Goal: Task Accomplishment & Management: Complete application form

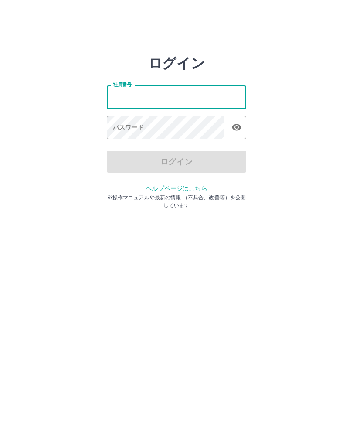
click at [128, 80] on div "社員番号 社員番号 パスワード パスワード" at bounding box center [177, 111] width 140 height 79
click at [143, 89] on input "社員番号" at bounding box center [177, 96] width 140 height 23
type input "*******"
click at [126, 126] on div "パスワード パスワード" at bounding box center [177, 128] width 140 height 24
click at [122, 123] on div "パスワード パスワード" at bounding box center [177, 128] width 140 height 24
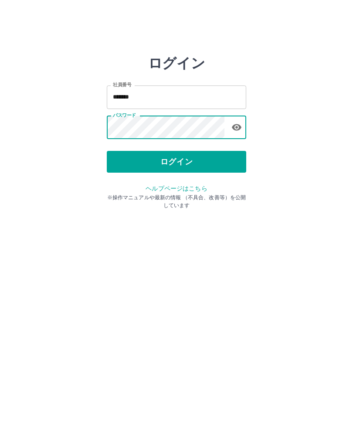
click at [174, 157] on button "ログイン" at bounding box center [177, 162] width 140 height 22
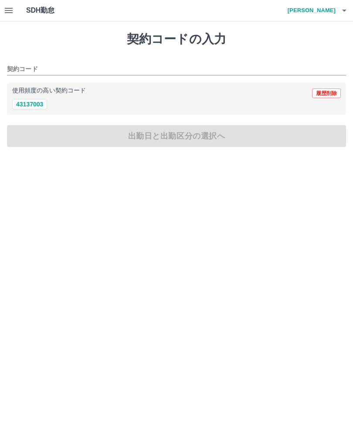
click at [26, 61] on div "契約コード" at bounding box center [176, 66] width 339 height 18
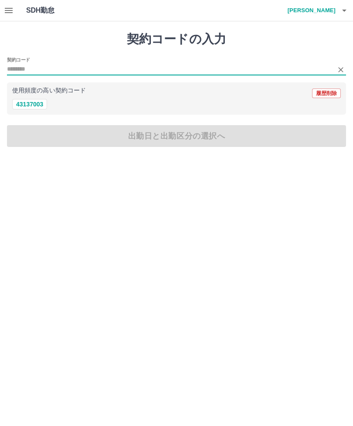
click at [34, 99] on button "43137003" at bounding box center [29, 104] width 35 height 10
type input "********"
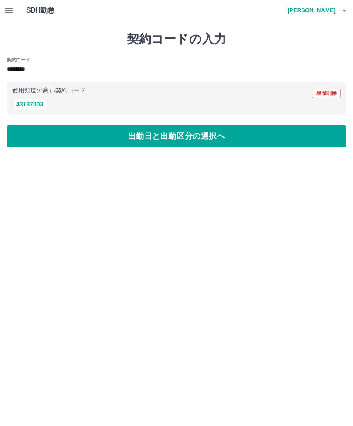
click at [133, 138] on button "出勤日と出勤区分の選択へ" at bounding box center [176, 136] width 339 height 22
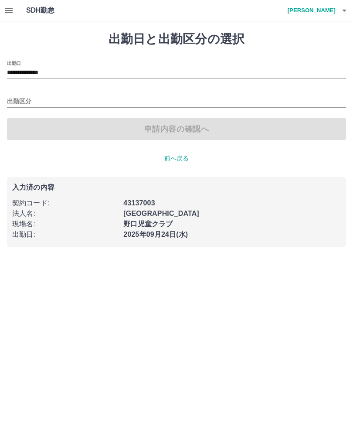
click at [25, 97] on input "出勤区分" at bounding box center [176, 101] width 339 height 11
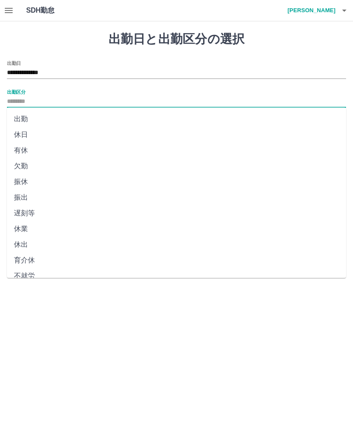
click at [27, 116] on li "出勤" at bounding box center [176, 119] width 339 height 16
type input "**"
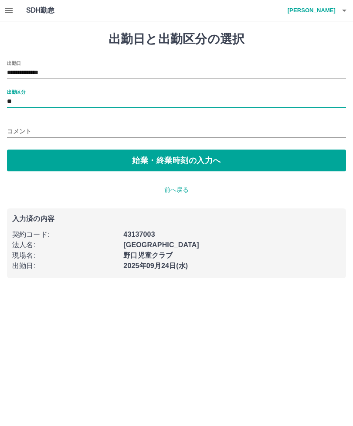
click at [135, 156] on button "始業・終業時刻の入力へ" at bounding box center [176, 161] width 339 height 22
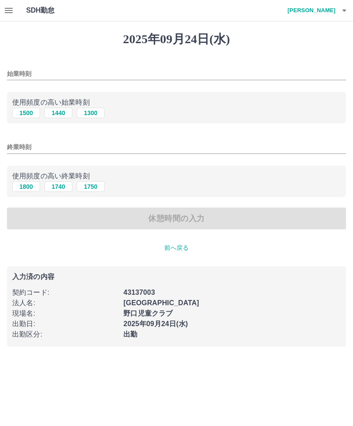
click at [27, 68] on input "始業時刻" at bounding box center [176, 74] width 339 height 13
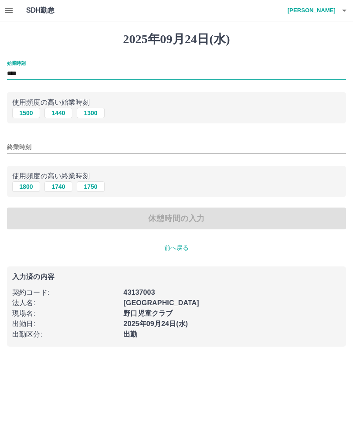
type input "****"
click at [29, 145] on input "終業時刻" at bounding box center [176, 147] width 339 height 13
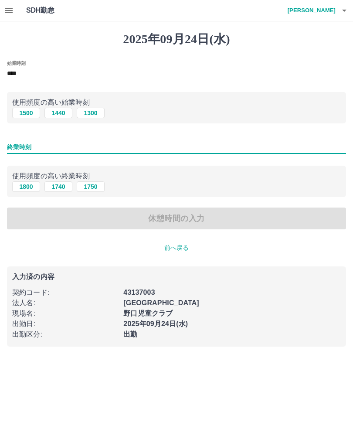
click at [51, 146] on input "終業時刻" at bounding box center [176, 147] width 339 height 13
click at [60, 146] on input "終業時刻" at bounding box center [176, 147] width 339 height 13
click at [28, 150] on input "終業時刻" at bounding box center [176, 147] width 339 height 13
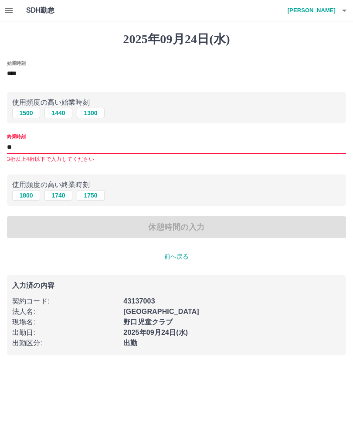
type input "*"
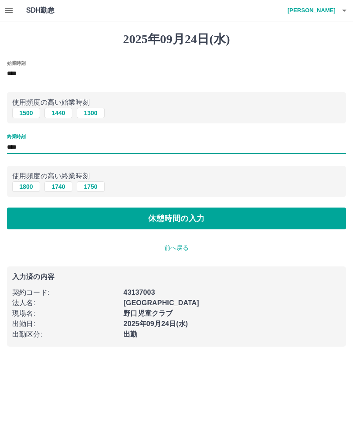
type input "****"
click at [168, 215] on button "休憩時間の入力" at bounding box center [176, 219] width 339 height 22
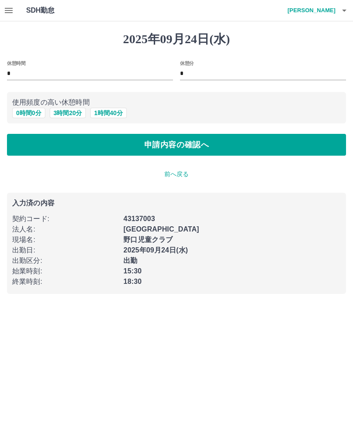
click at [155, 142] on button "申請内容の確認へ" at bounding box center [176, 145] width 339 height 22
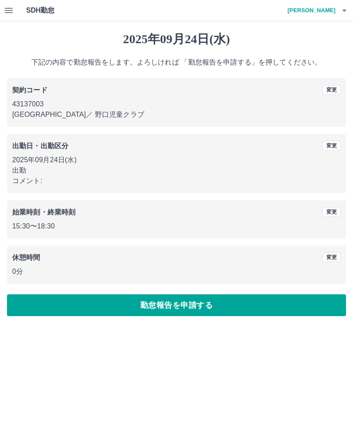
click at [218, 307] on button "勤怠報告を申請する" at bounding box center [176, 305] width 339 height 22
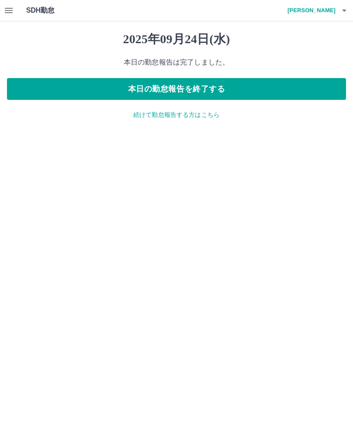
click at [278, 88] on button "本日の勤怠報告を終了する" at bounding box center [176, 89] width 339 height 22
